Goal: Task Accomplishment & Management: Use online tool/utility

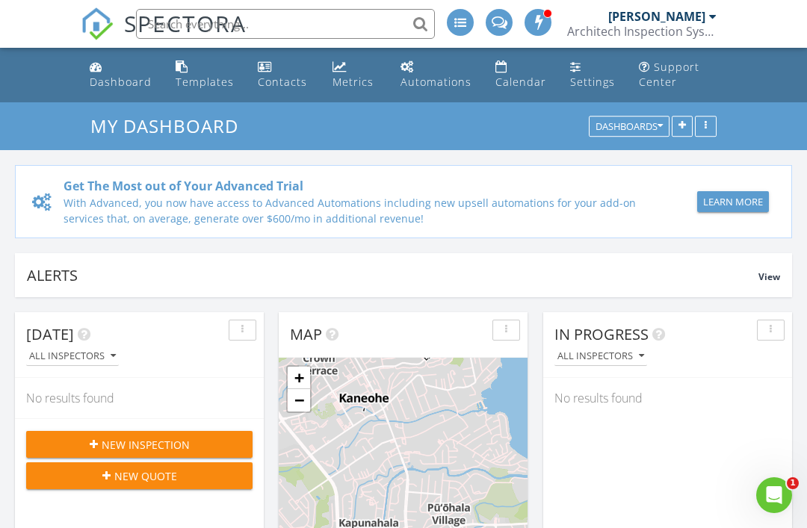
click at [703, 131] on button "button" at bounding box center [706, 127] width 22 height 21
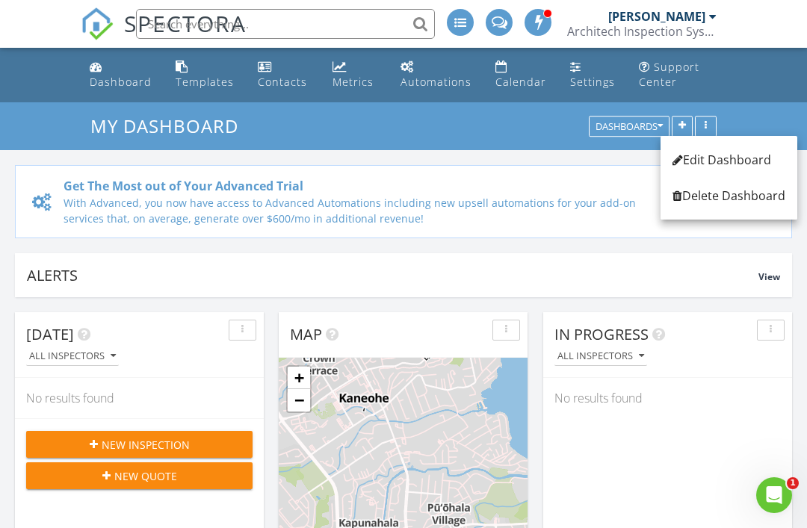
click at [517, 78] on div "Calendar" at bounding box center [520, 82] width 51 height 14
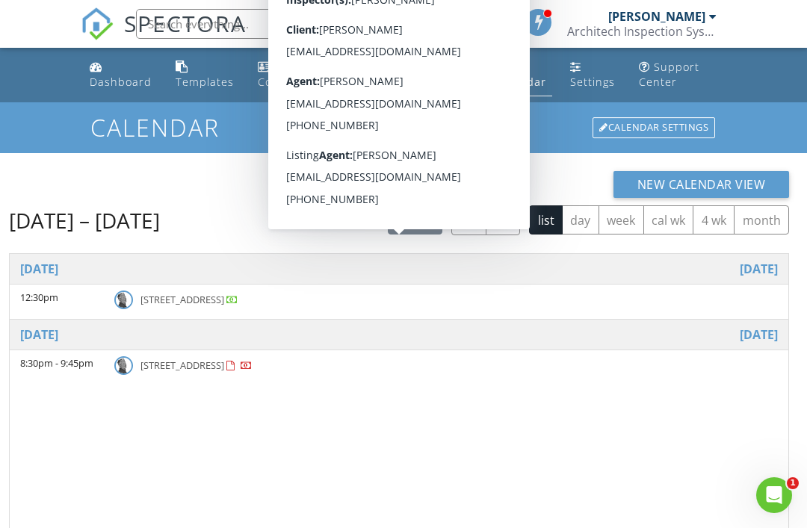
click at [173, 303] on span "435 Seaside Ave, Seaside Towers 709, Honolulu 96815" at bounding box center [182, 299] width 84 height 13
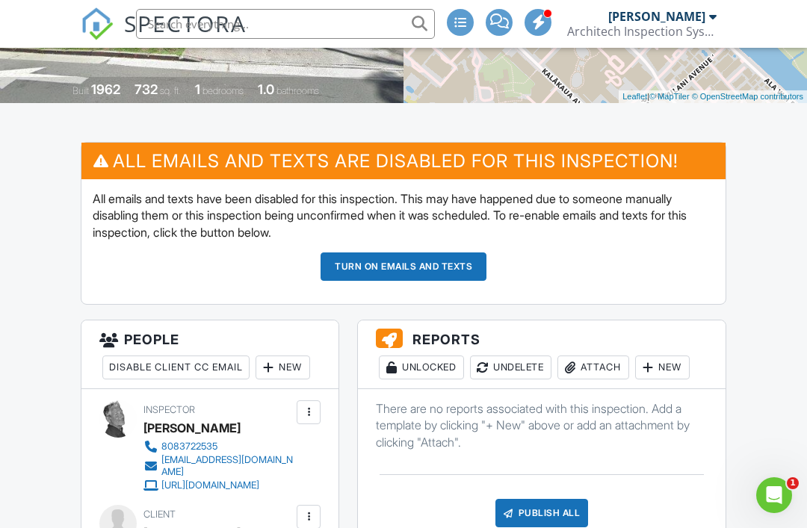
click at [672, 374] on div "New" at bounding box center [662, 368] width 55 height 24
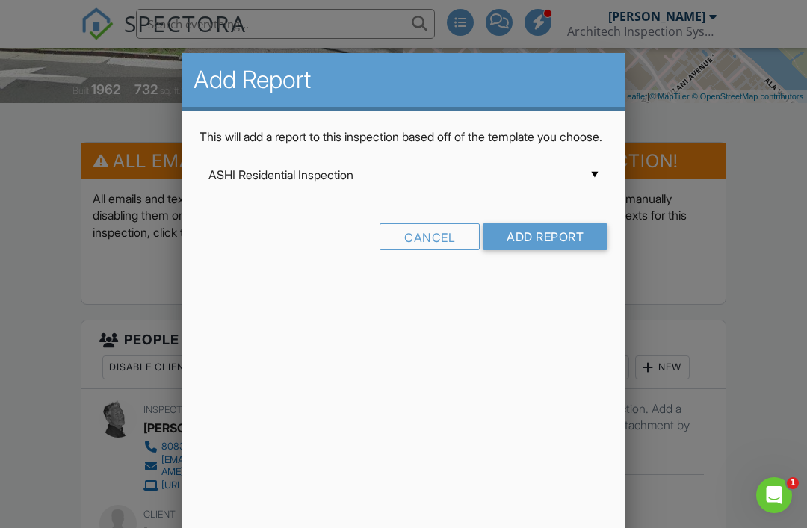
click at [497, 194] on input "ASHI Residential Inspection" at bounding box center [403, 175] width 390 height 37
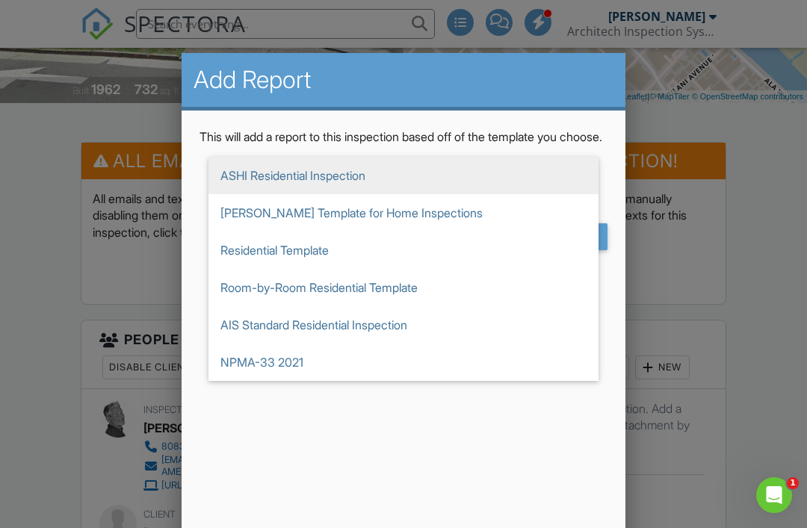
click at [419, 344] on span "AIS Standard Residential Inspection" at bounding box center [403, 324] width 390 height 37
type input "AIS Standard Residential Inspection"
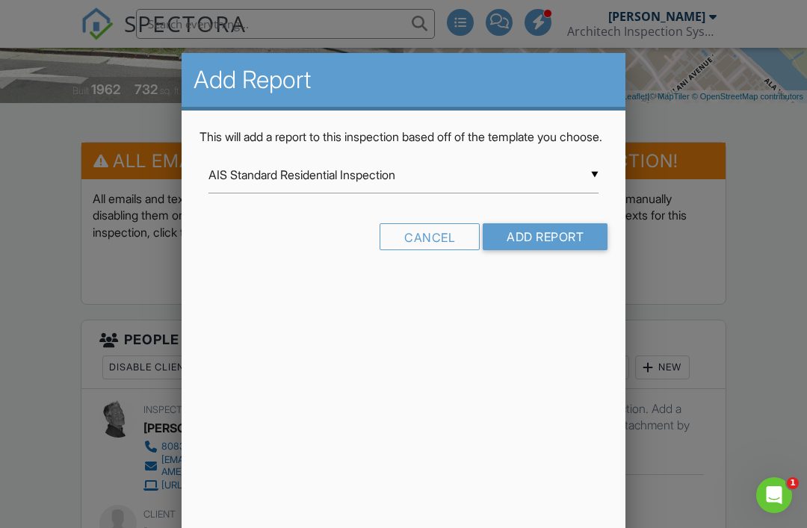
click at [550, 250] on input "Add Report" at bounding box center [545, 236] width 125 height 27
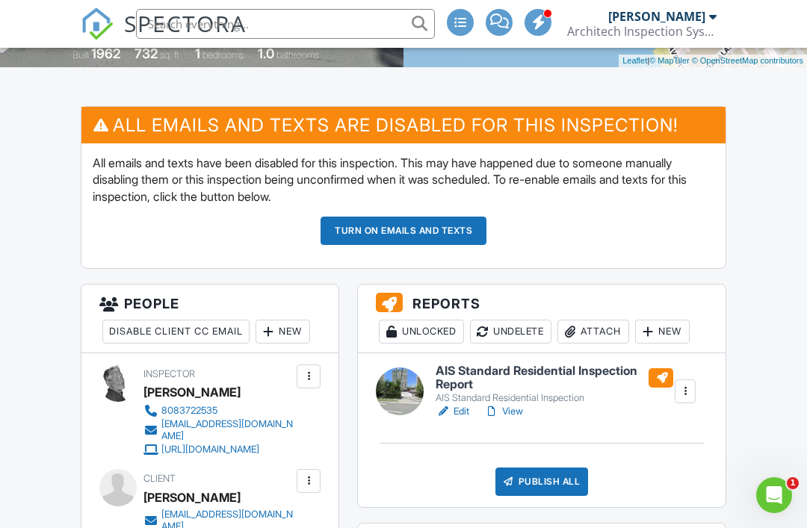
click at [515, 411] on link "View" at bounding box center [503, 411] width 39 height 15
